Goal: Transaction & Acquisition: Purchase product/service

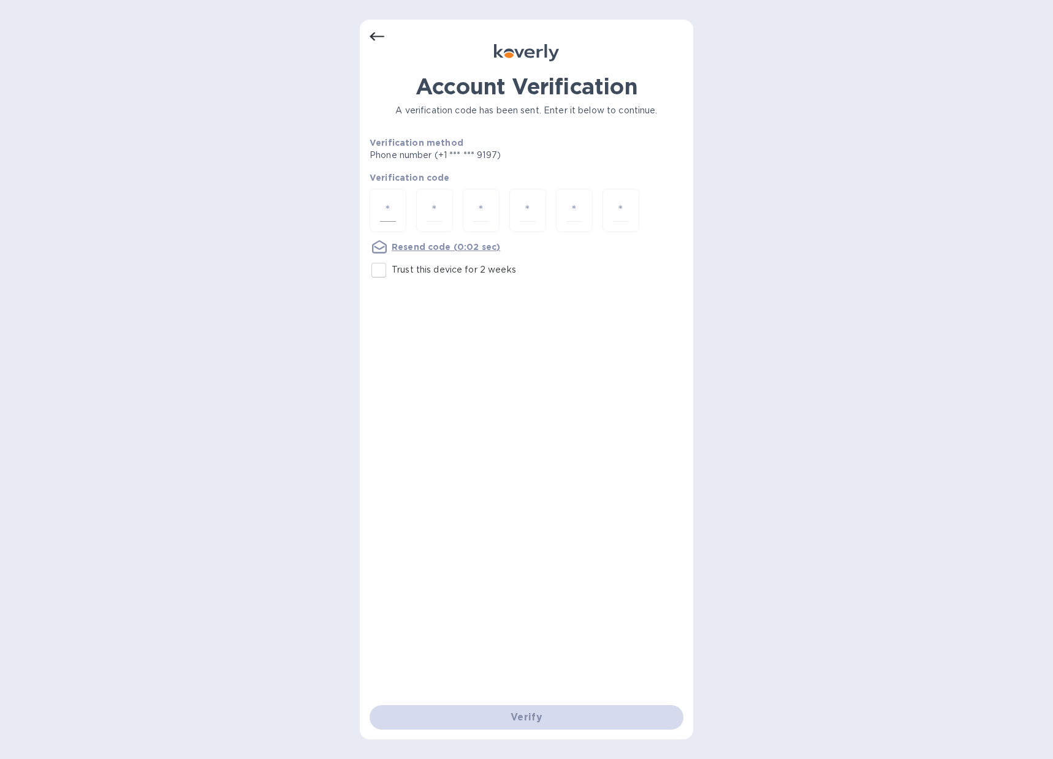
click at [385, 216] on input "number" at bounding box center [388, 210] width 16 height 23
type input "5"
type input "1"
type input "7"
type input "5"
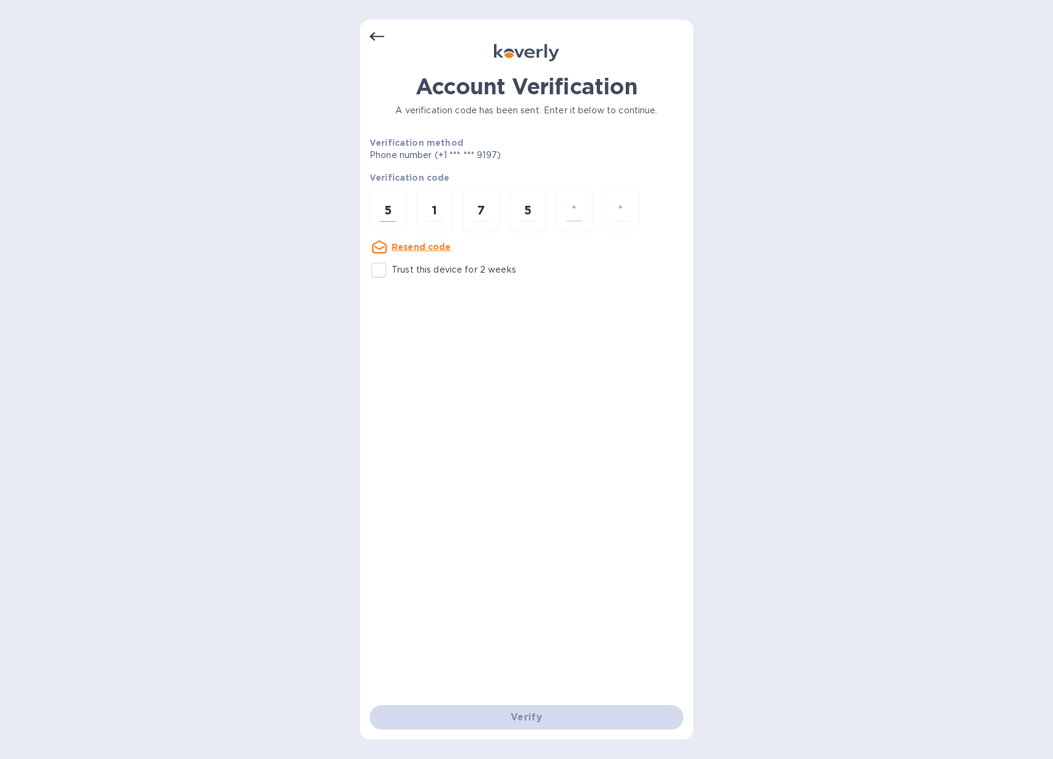
type input "2"
type input "7"
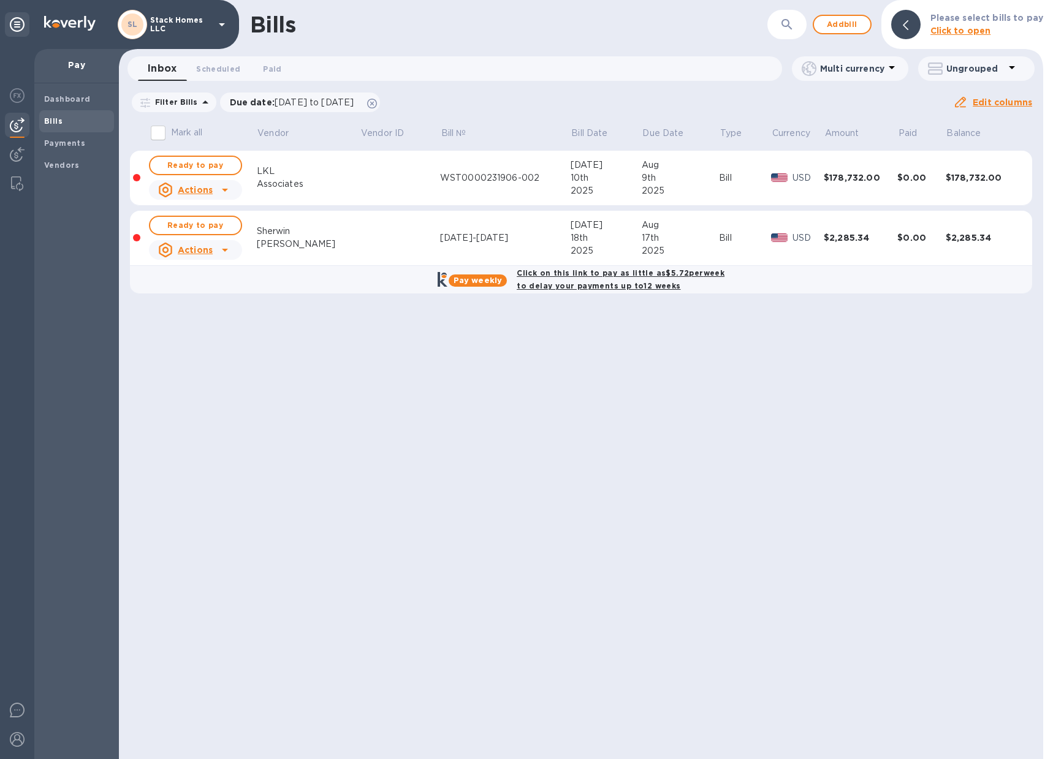
click at [411, 197] on td at bounding box center [400, 178] width 80 height 55
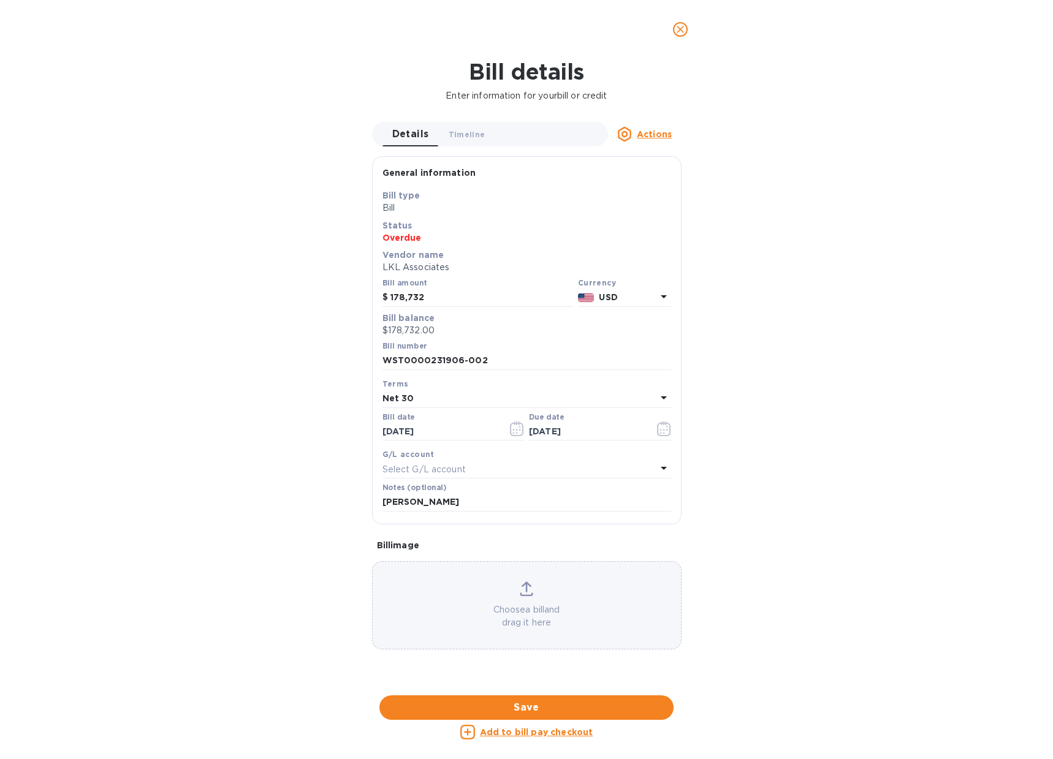
click at [683, 26] on icon "close" at bounding box center [680, 29] width 12 height 12
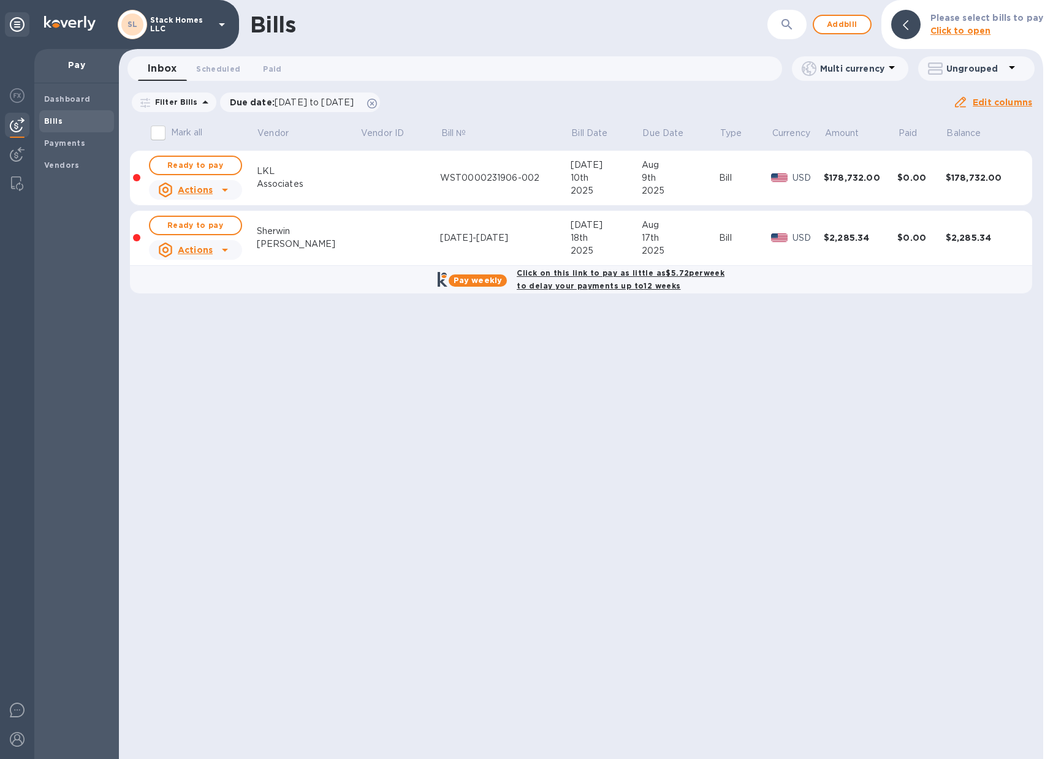
click at [202, 191] on u "Actions" at bounding box center [195, 190] width 35 height 10
click at [405, 188] on div at bounding box center [526, 379] width 1053 height 759
click at [214, 161] on span "Ready to pay" at bounding box center [195, 165] width 71 height 15
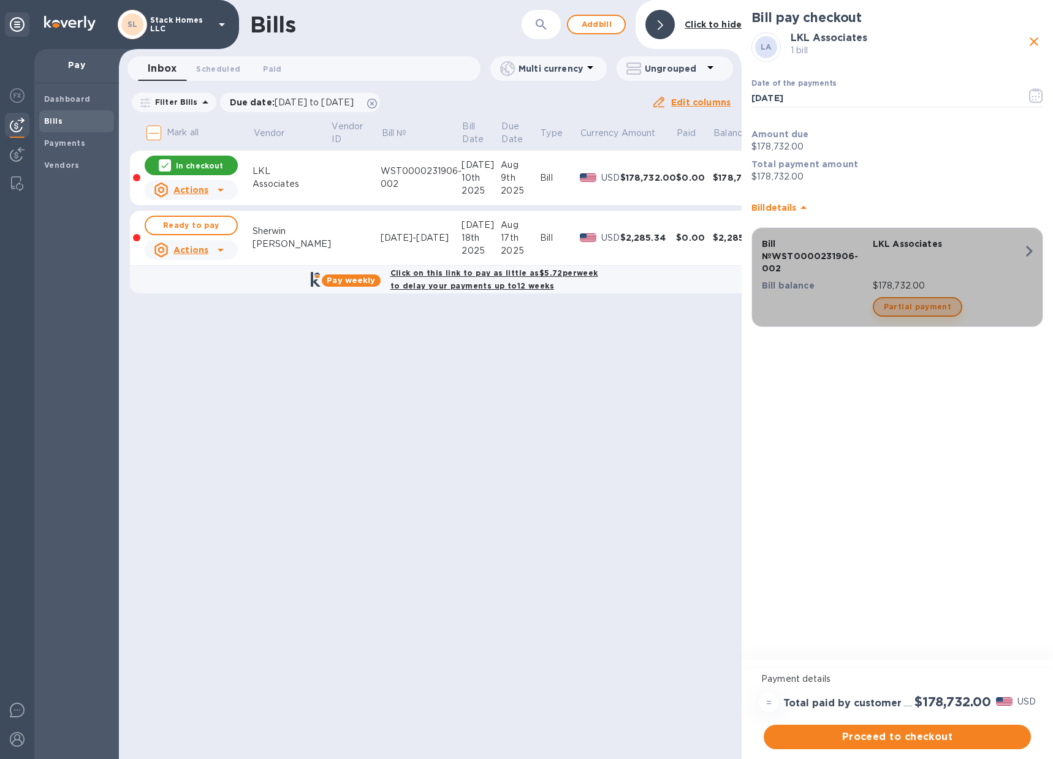
click at [937, 313] on span "Partial payment" at bounding box center [917, 307] width 67 height 15
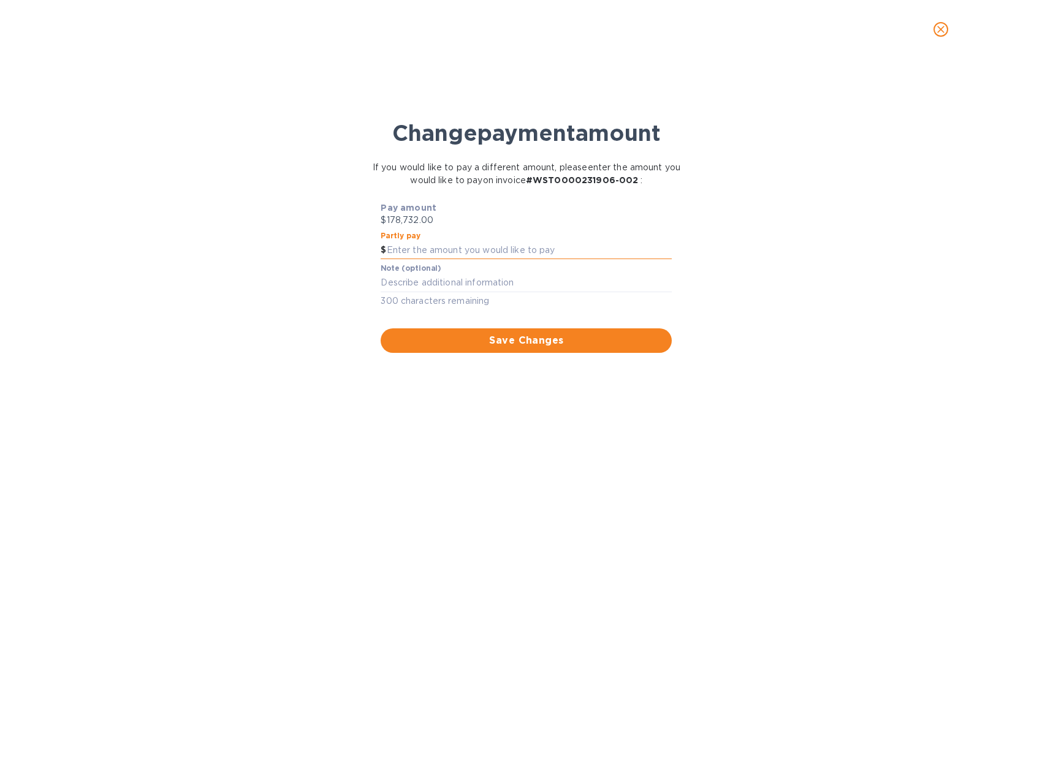
click at [422, 246] on input "text" at bounding box center [530, 250] width 286 height 18
type input "50,000"
click at [502, 332] on button "Save Changes" at bounding box center [526, 341] width 291 height 25
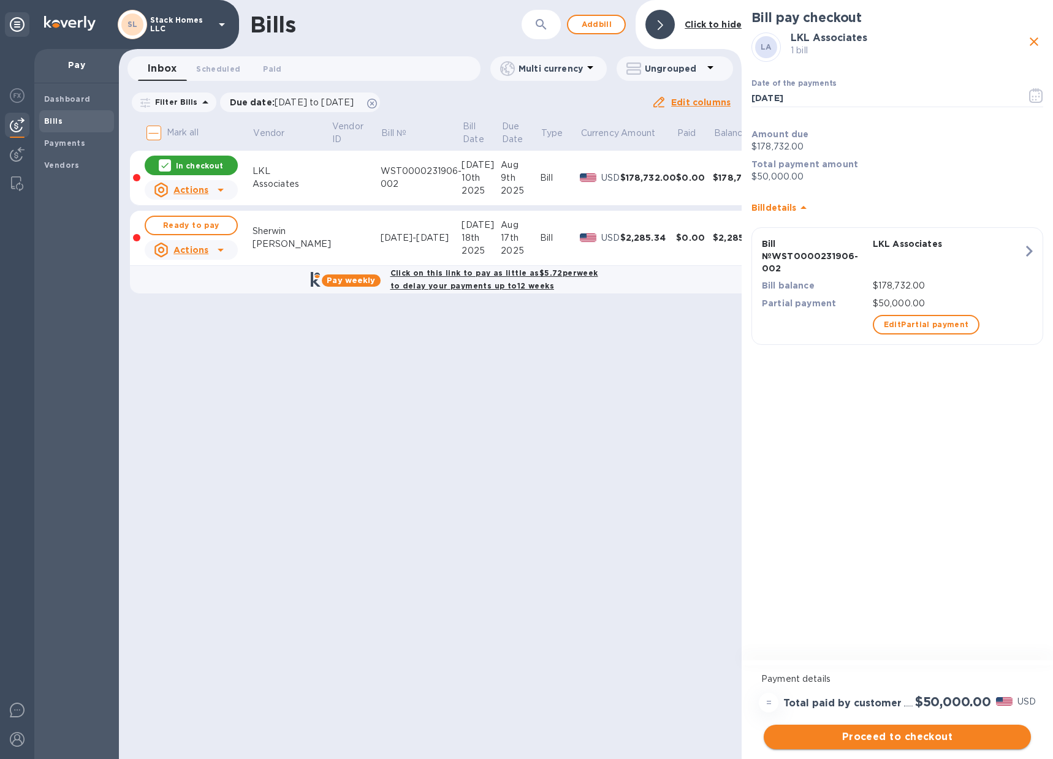
click at [932, 742] on span "Proceed to checkout" at bounding box center [898, 737] width 248 height 15
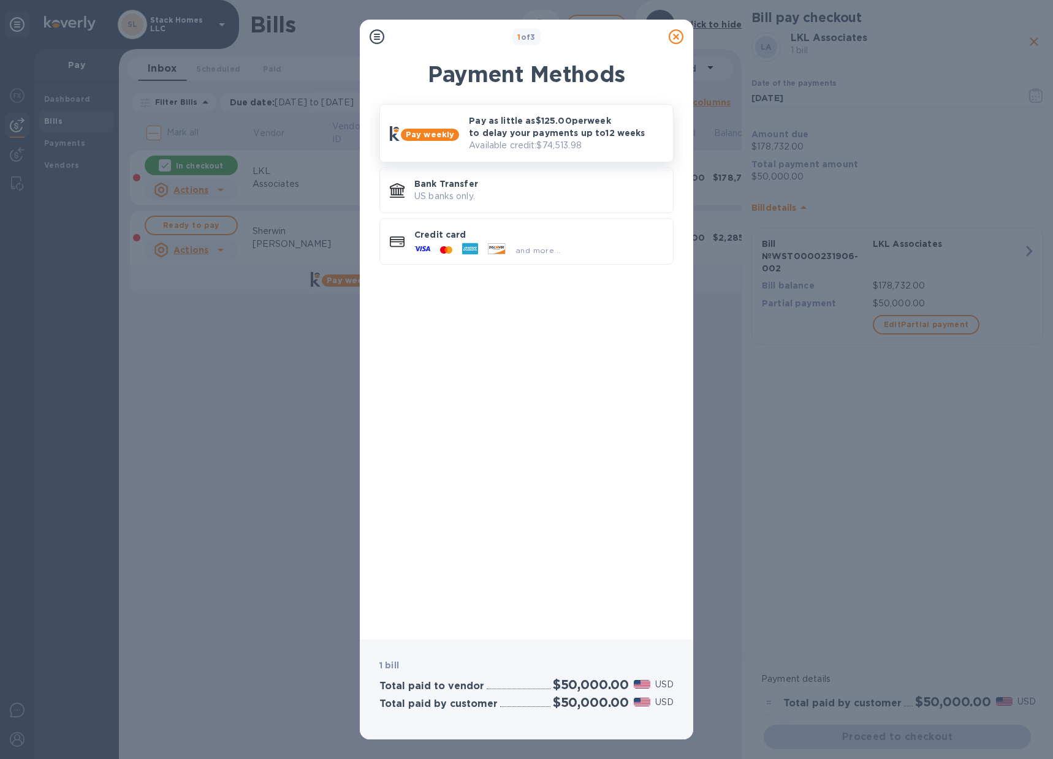
click at [441, 132] on b "Pay weekly" at bounding box center [430, 134] width 48 height 9
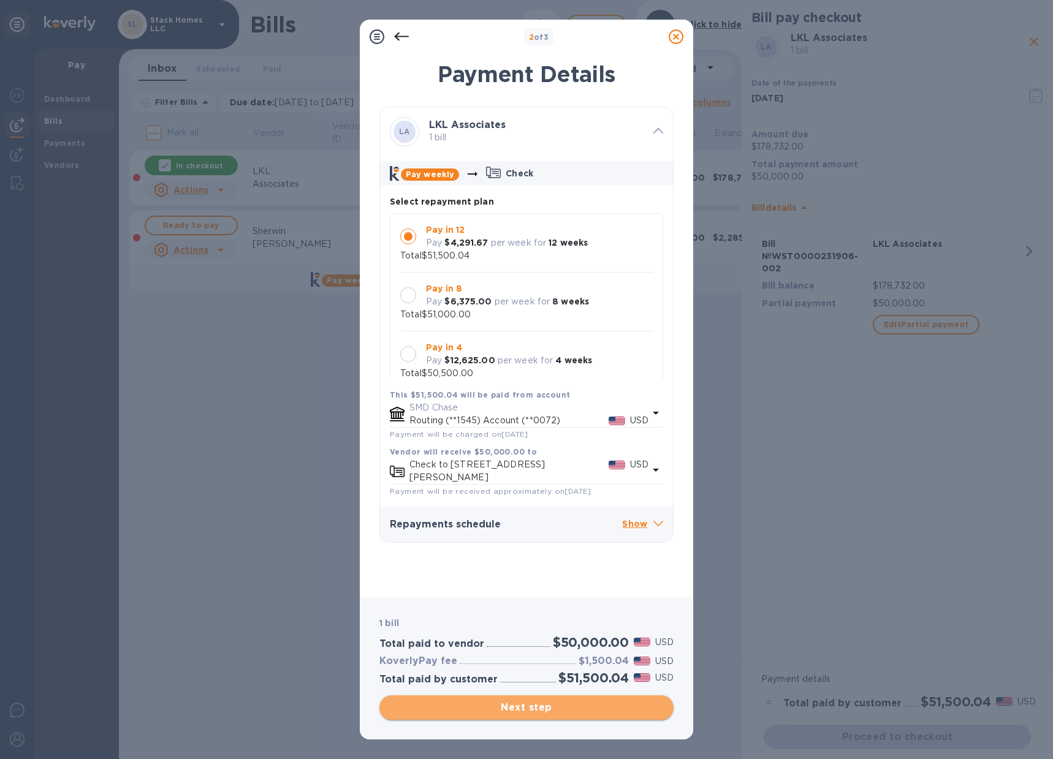
click at [556, 713] on span "Next step" at bounding box center [526, 708] width 275 height 15
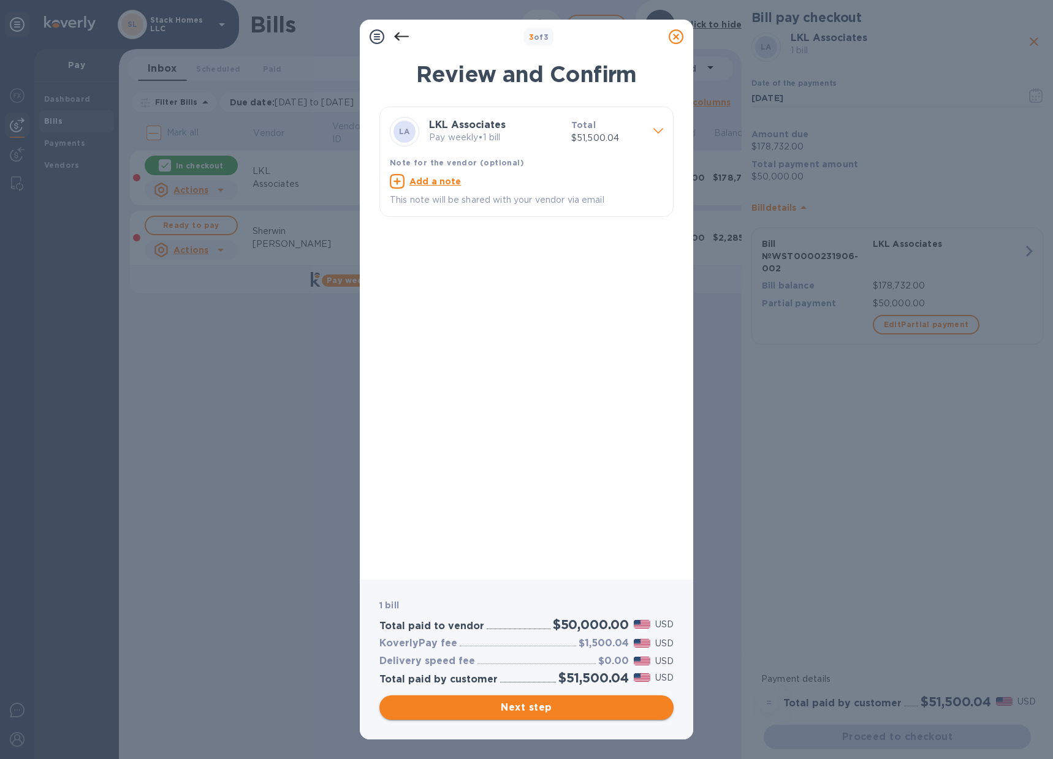
click at [586, 707] on span "Next step" at bounding box center [526, 708] width 275 height 15
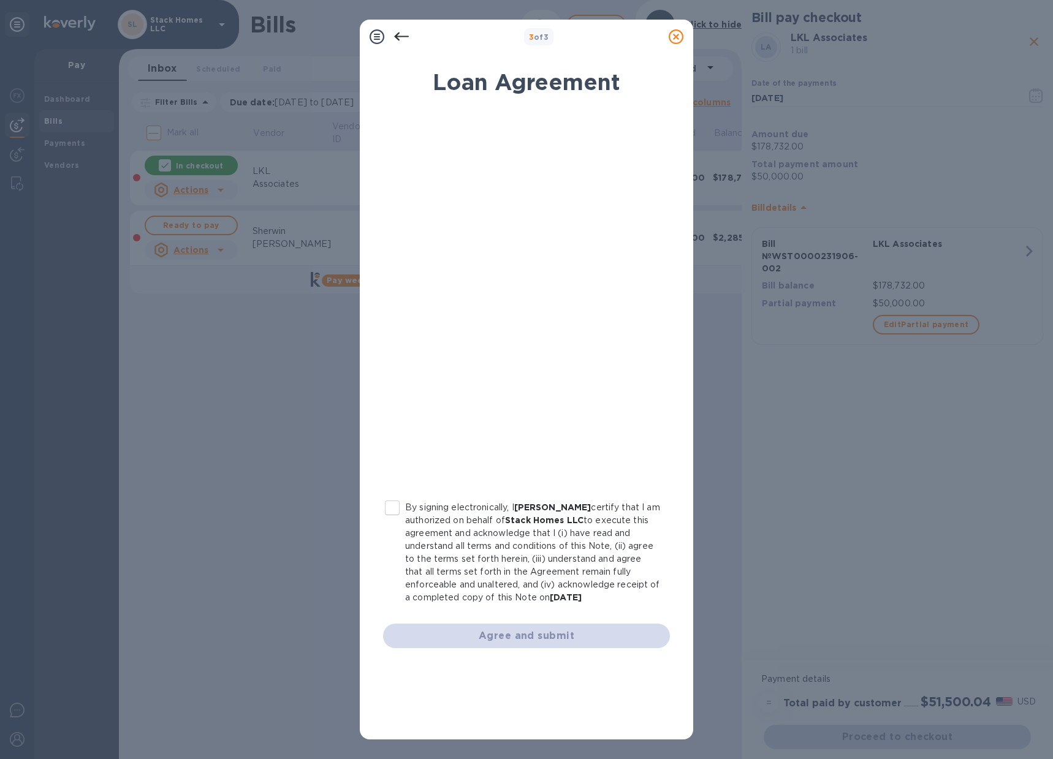
click at [400, 507] on input "By signing electronically, I Tina Catchings certify that I am authorized on beh…" at bounding box center [392, 508] width 26 height 26
checkbox input "true"
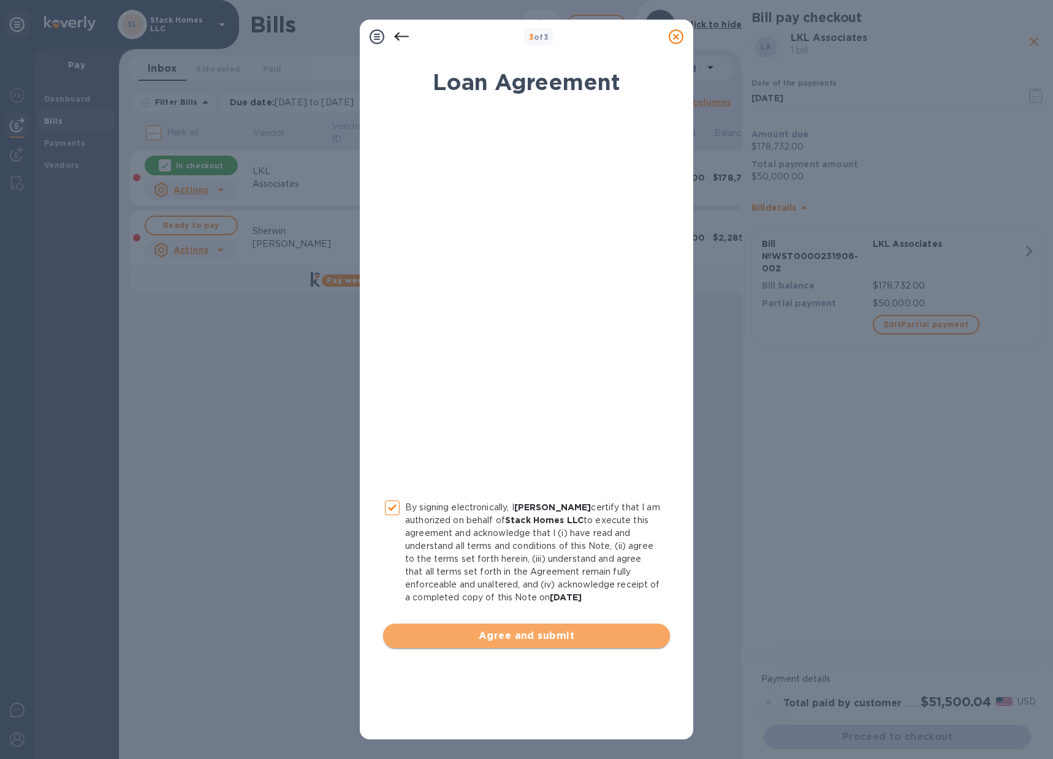
click at [520, 637] on span "Agree and submit" at bounding box center [526, 636] width 267 height 15
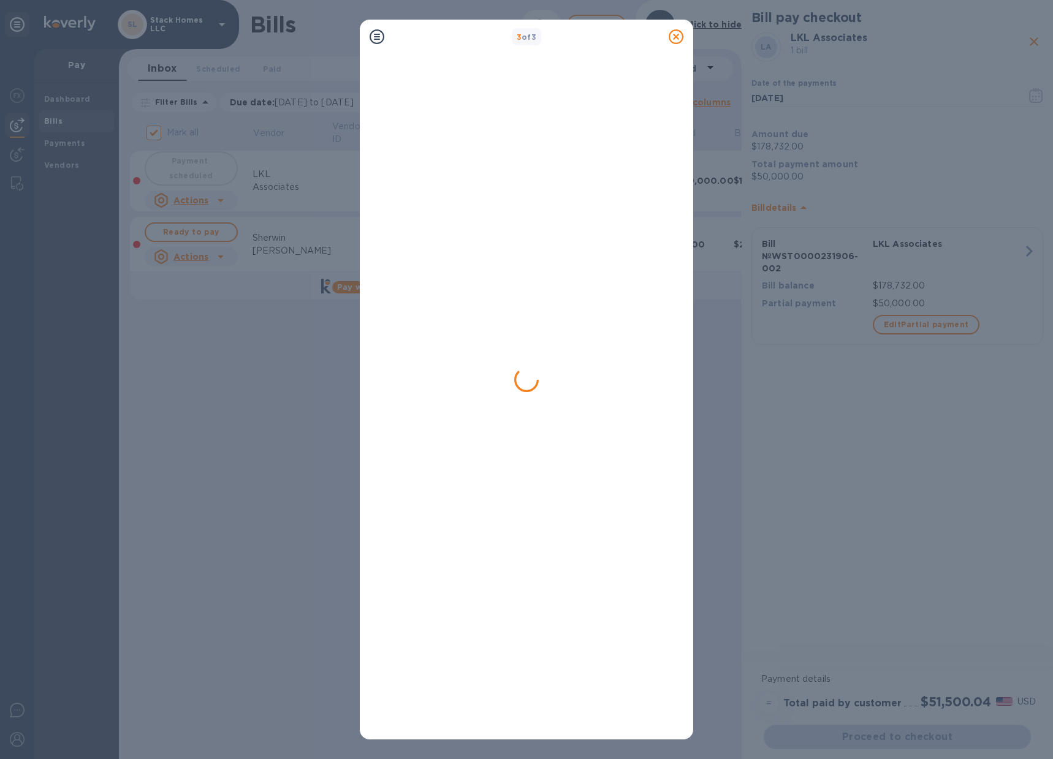
checkbox input "false"
